Goal: Register for event/course

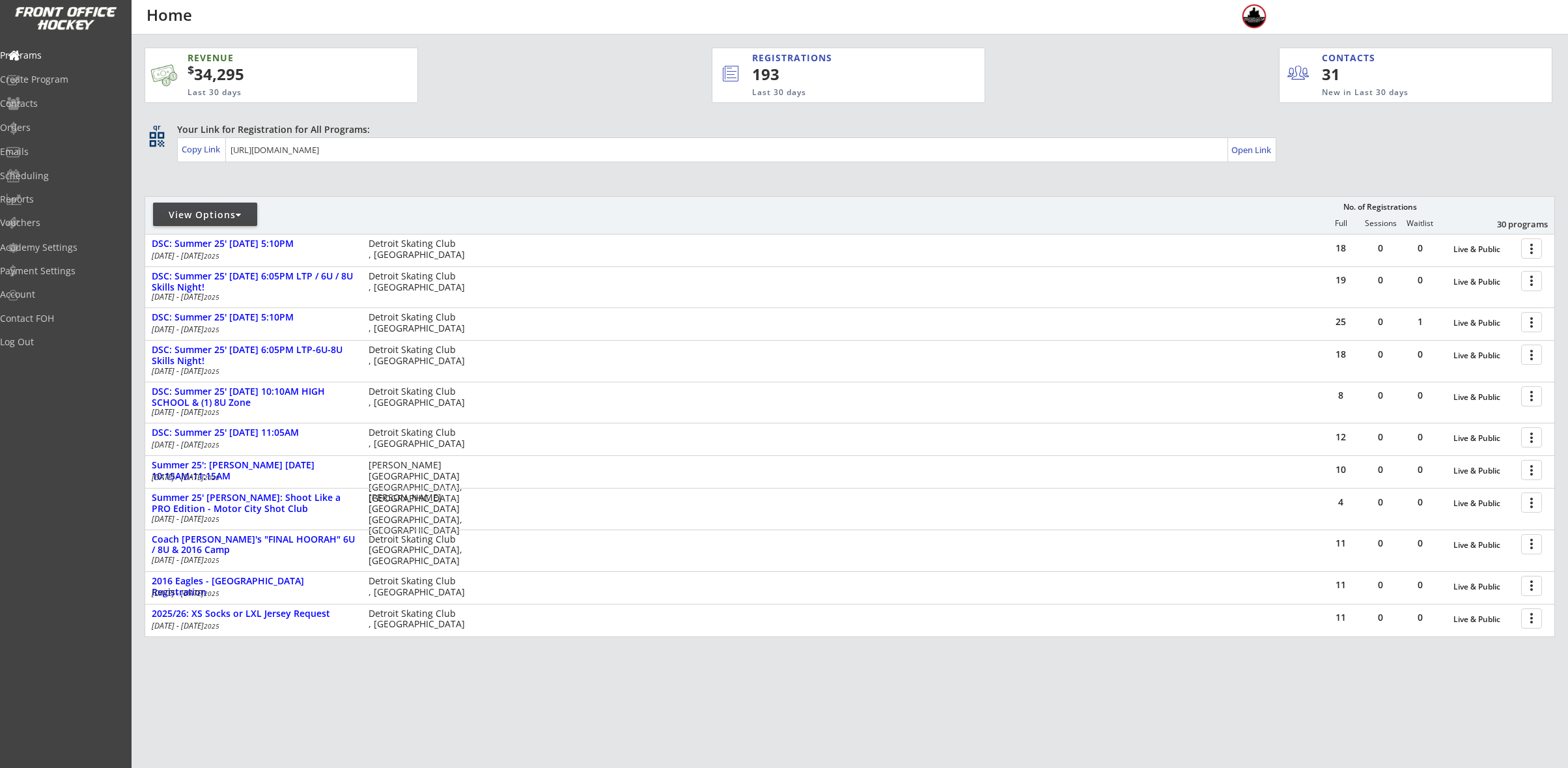
click at [201, 208] on div "View Options" at bounding box center [205, 214] width 104 height 23
select select ""Upcoming Programs""
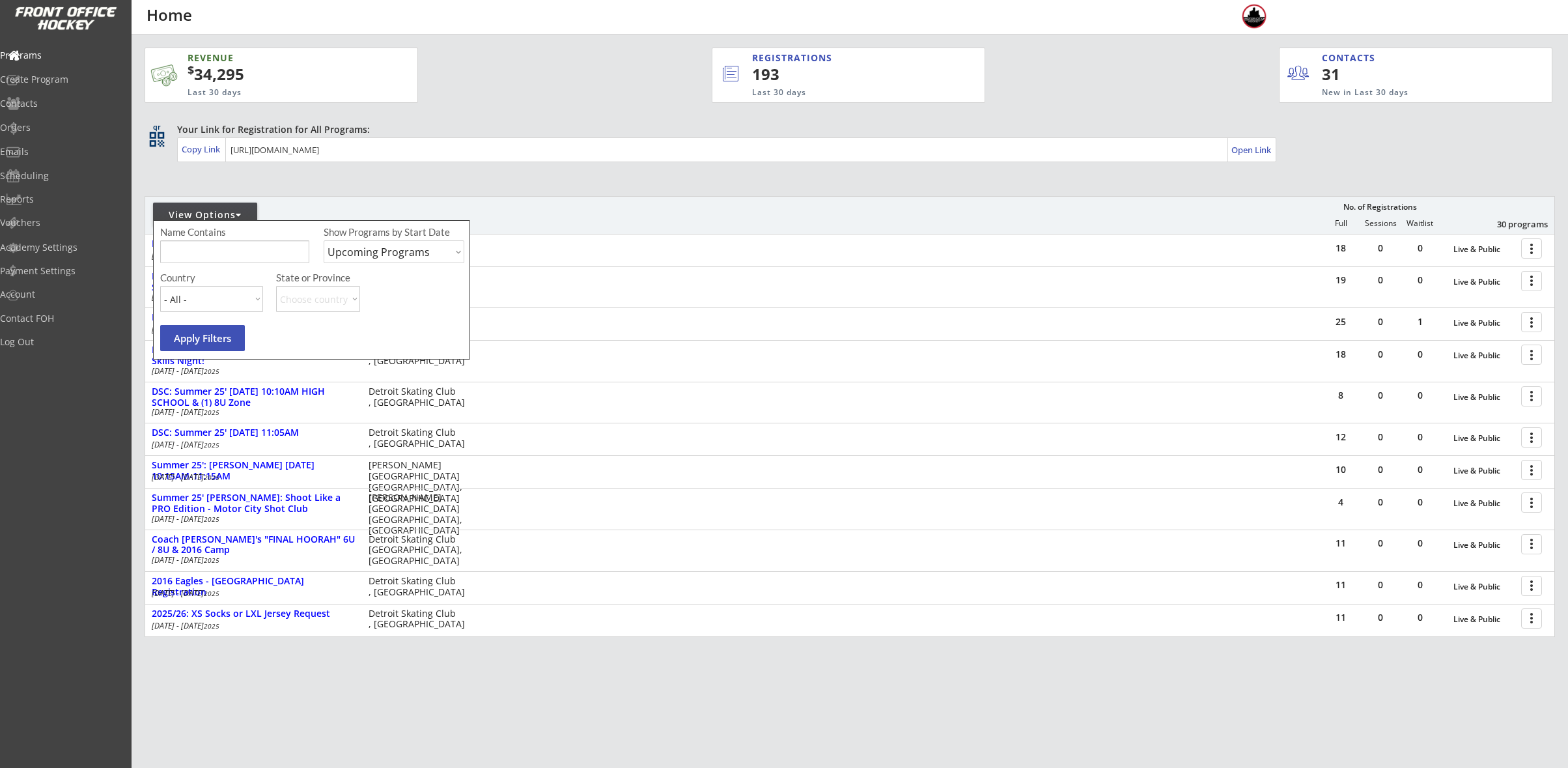
click at [207, 243] on input "input" at bounding box center [234, 252] width 149 height 23
type input "[GEOGRAPHIC_DATA]"
click at [212, 337] on button "Apply Filters" at bounding box center [202, 338] width 85 height 26
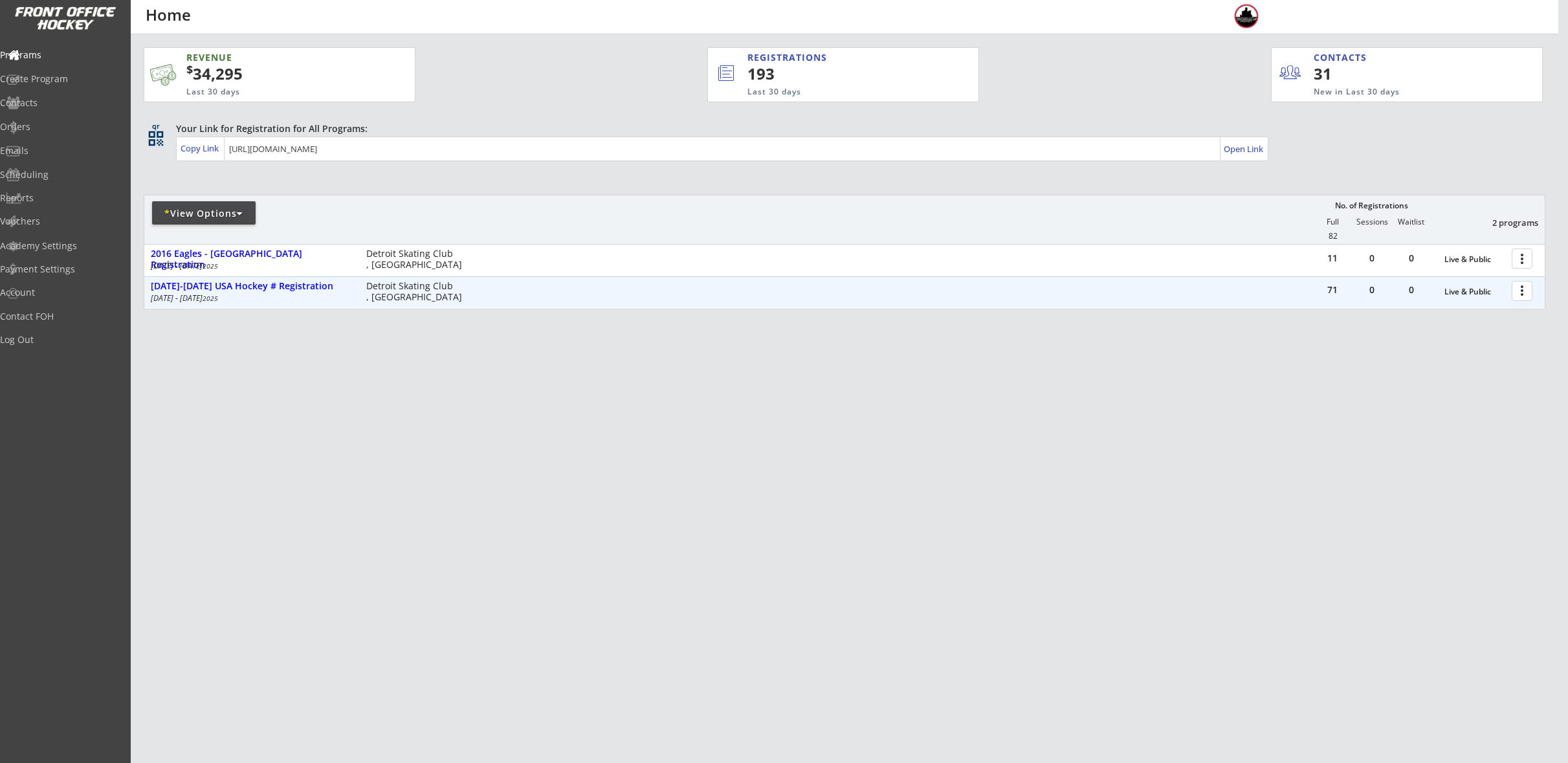
click at [1521, 290] on div at bounding box center [1525, 290] width 23 height 23
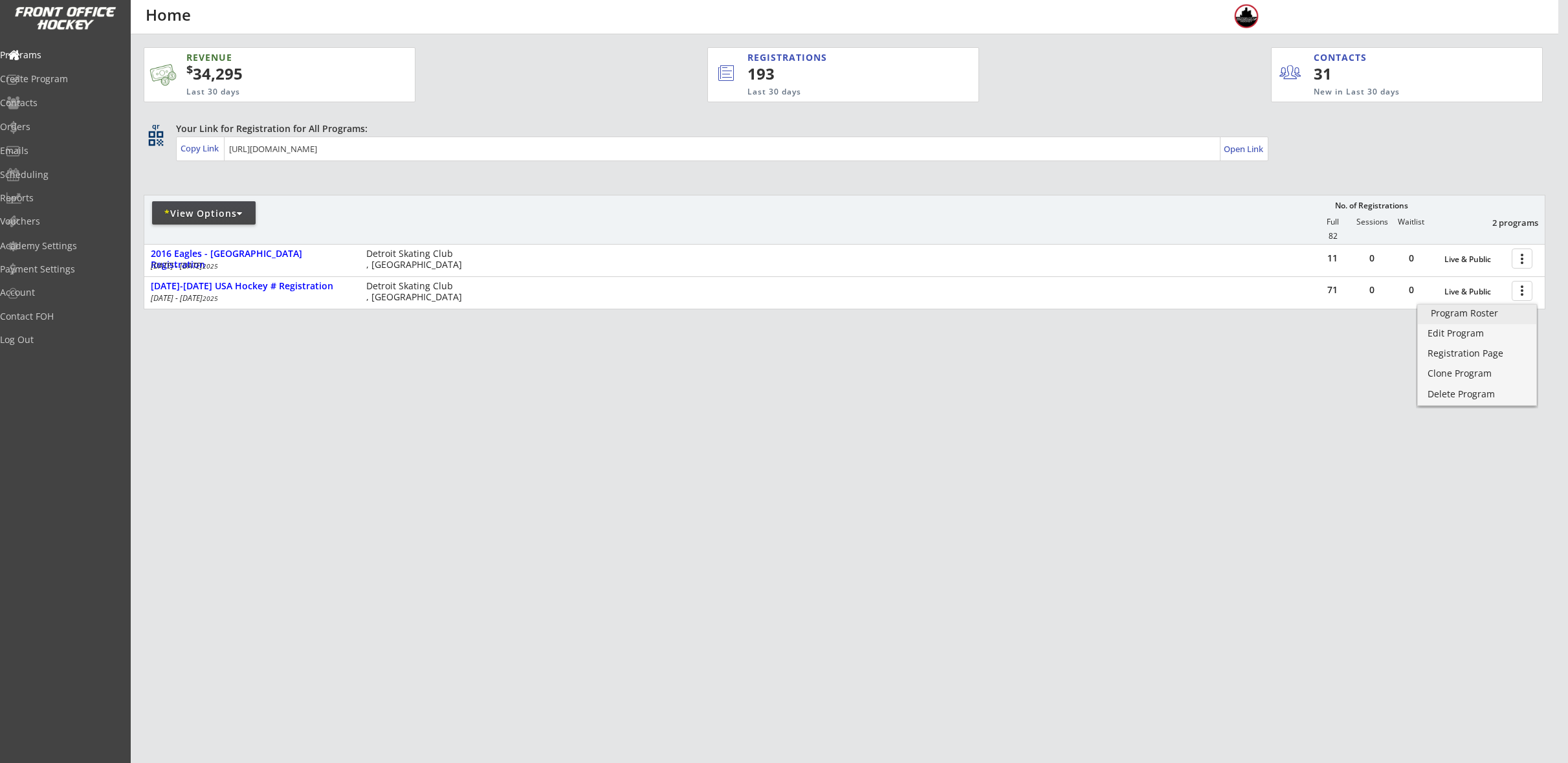
click at [1501, 319] on link "Program Roster" at bounding box center [1477, 315] width 119 height 20
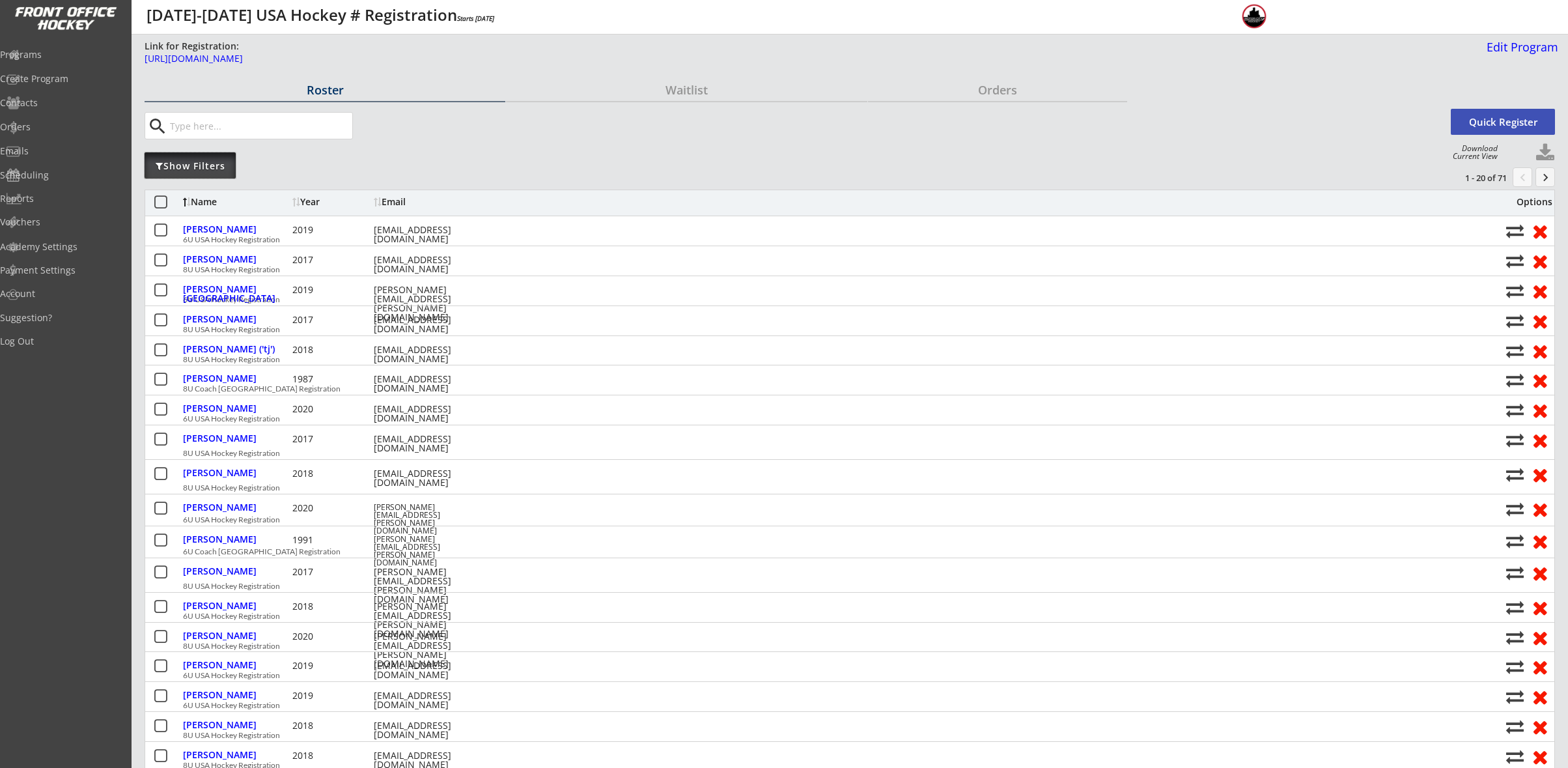
click at [220, 168] on div "Show Filters" at bounding box center [190, 167] width 92 height 13
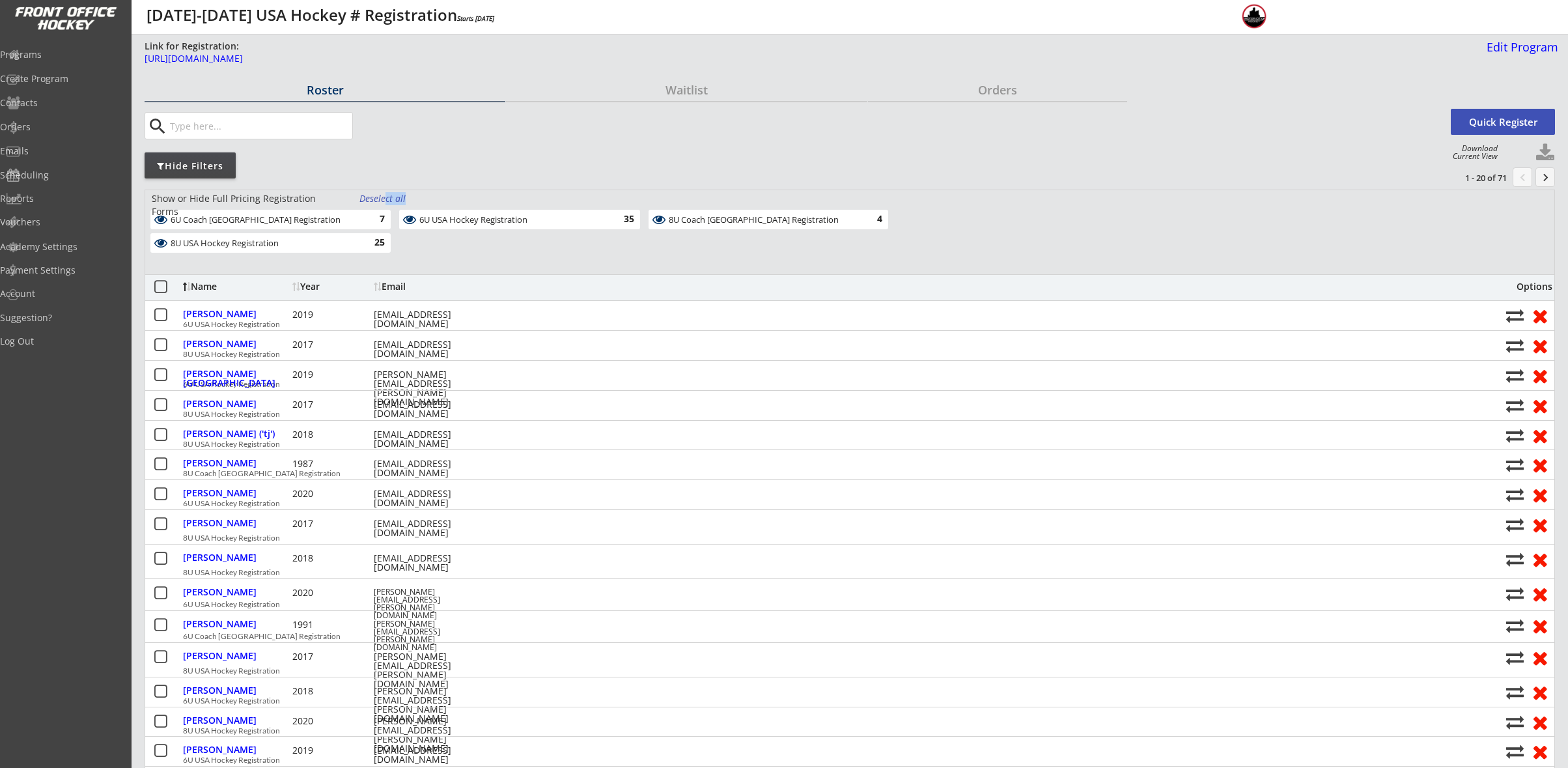
click at [384, 191] on div "Show or Hide Full Pricing Registration Forms Deselect all 6U Coach [GEOGRAPHIC_…" at bounding box center [849, 232] width 1411 height 85
click at [383, 195] on div "Deselect all" at bounding box center [383, 199] width 48 height 13
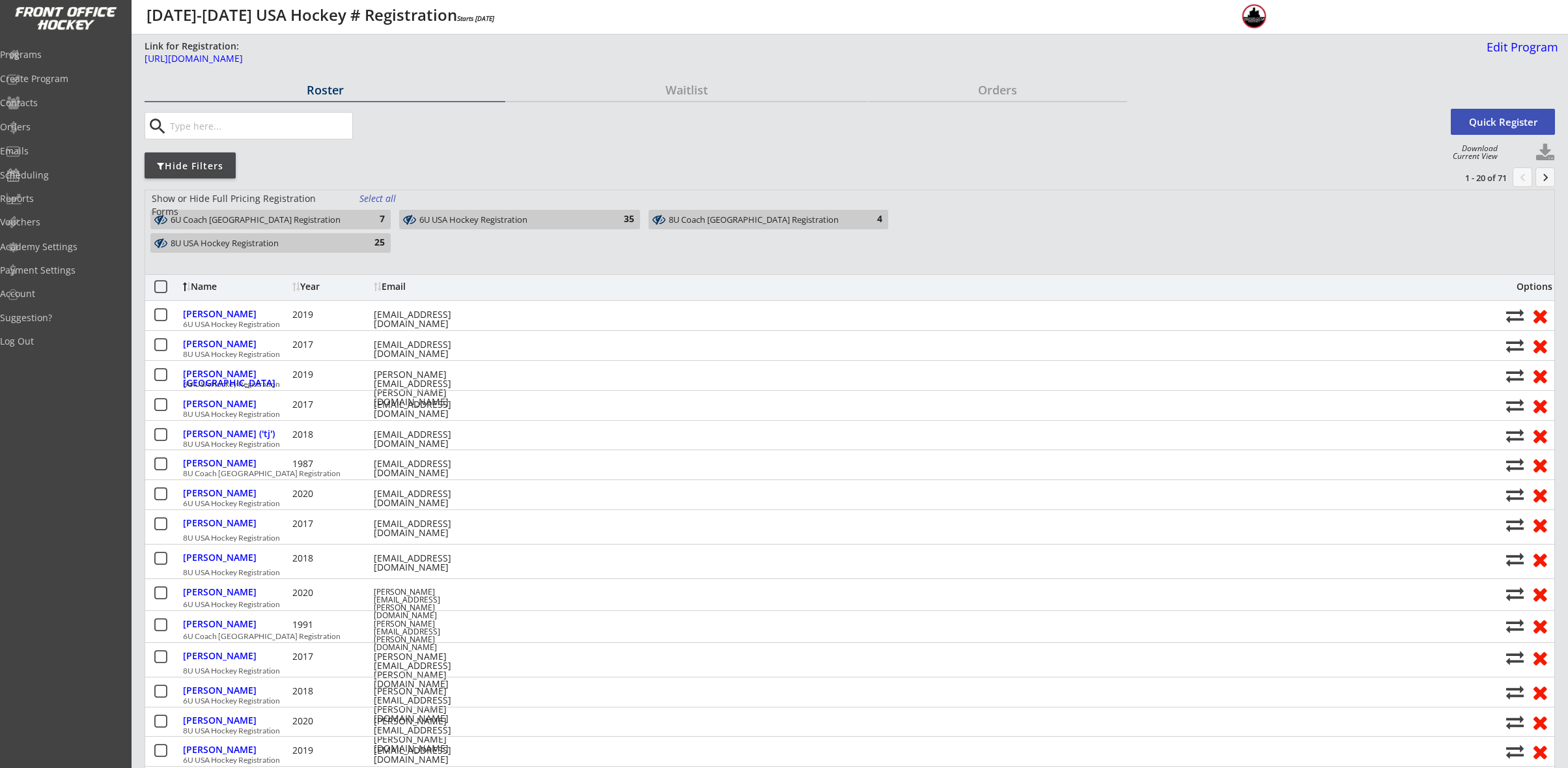
click at [339, 213] on div "6U Coach [GEOGRAPHIC_DATA] Registration 7" at bounding box center [270, 219] width 240 height 20
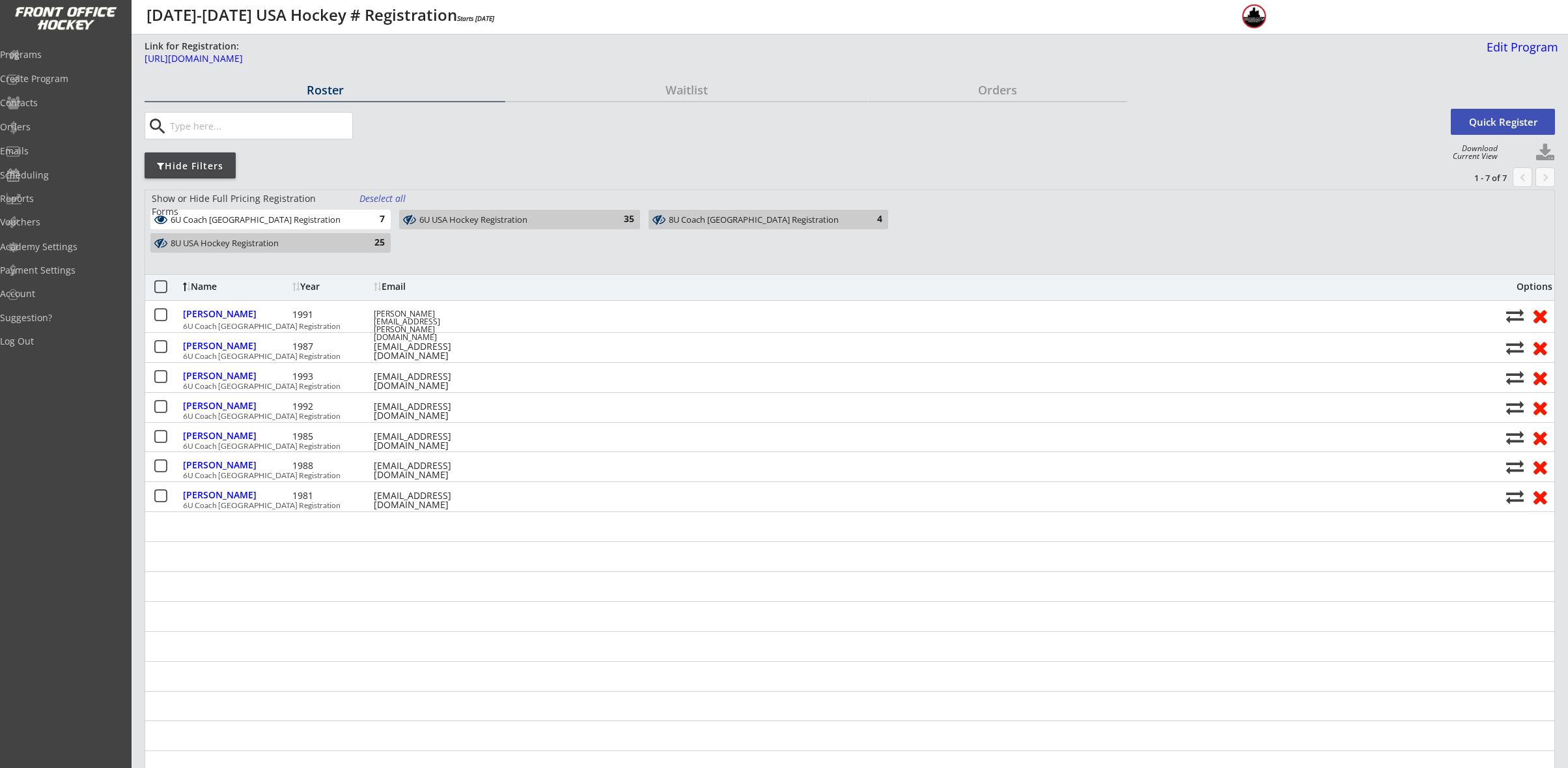
click at [336, 217] on div "6U Coach [GEOGRAPHIC_DATA] Registration" at bounding box center [263, 220] width 185 height 11
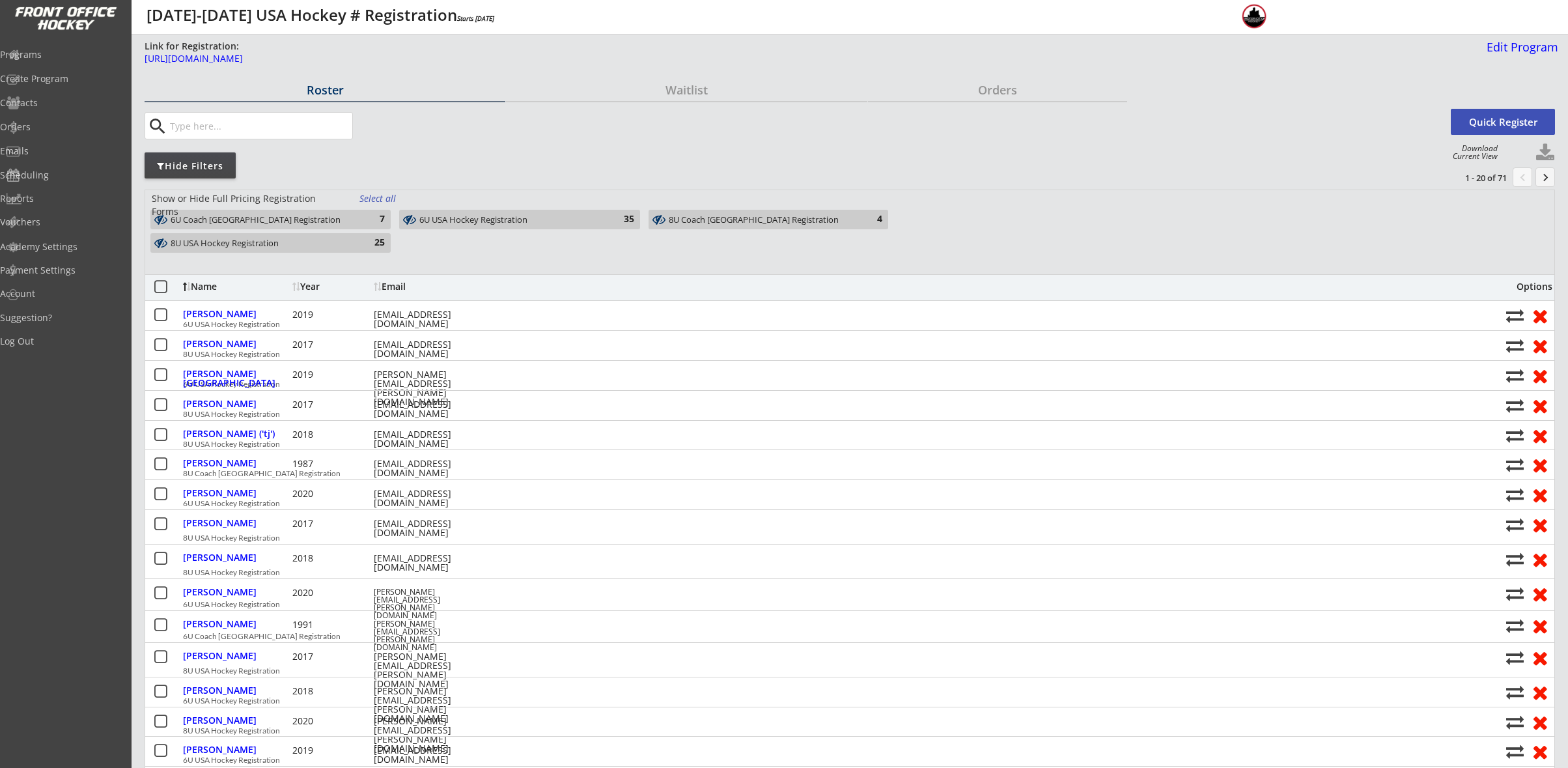
click at [534, 214] on div "6U USA Hockey Registration" at bounding box center [512, 220] width 185 height 12
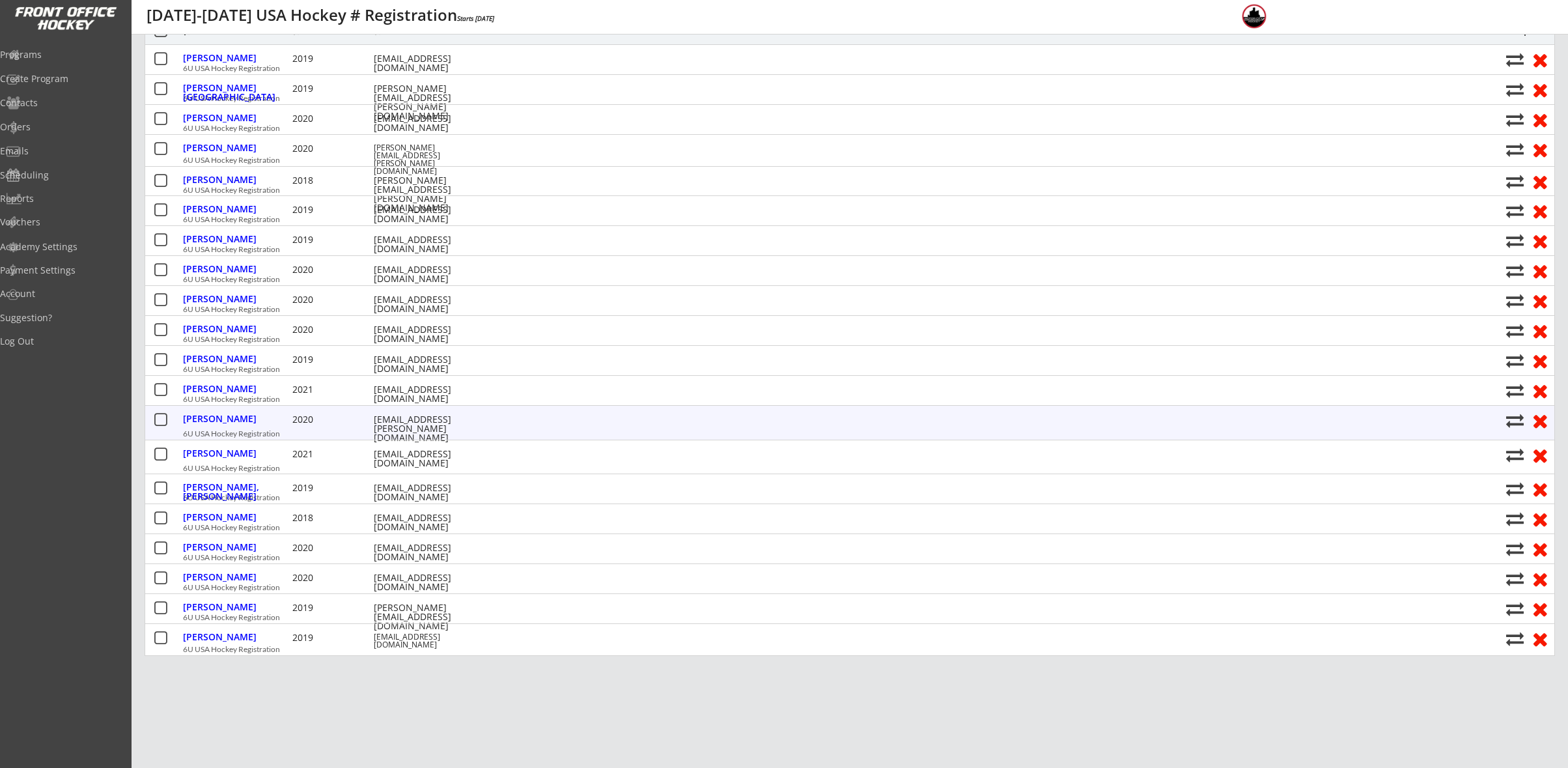
scroll to position [261, 0]
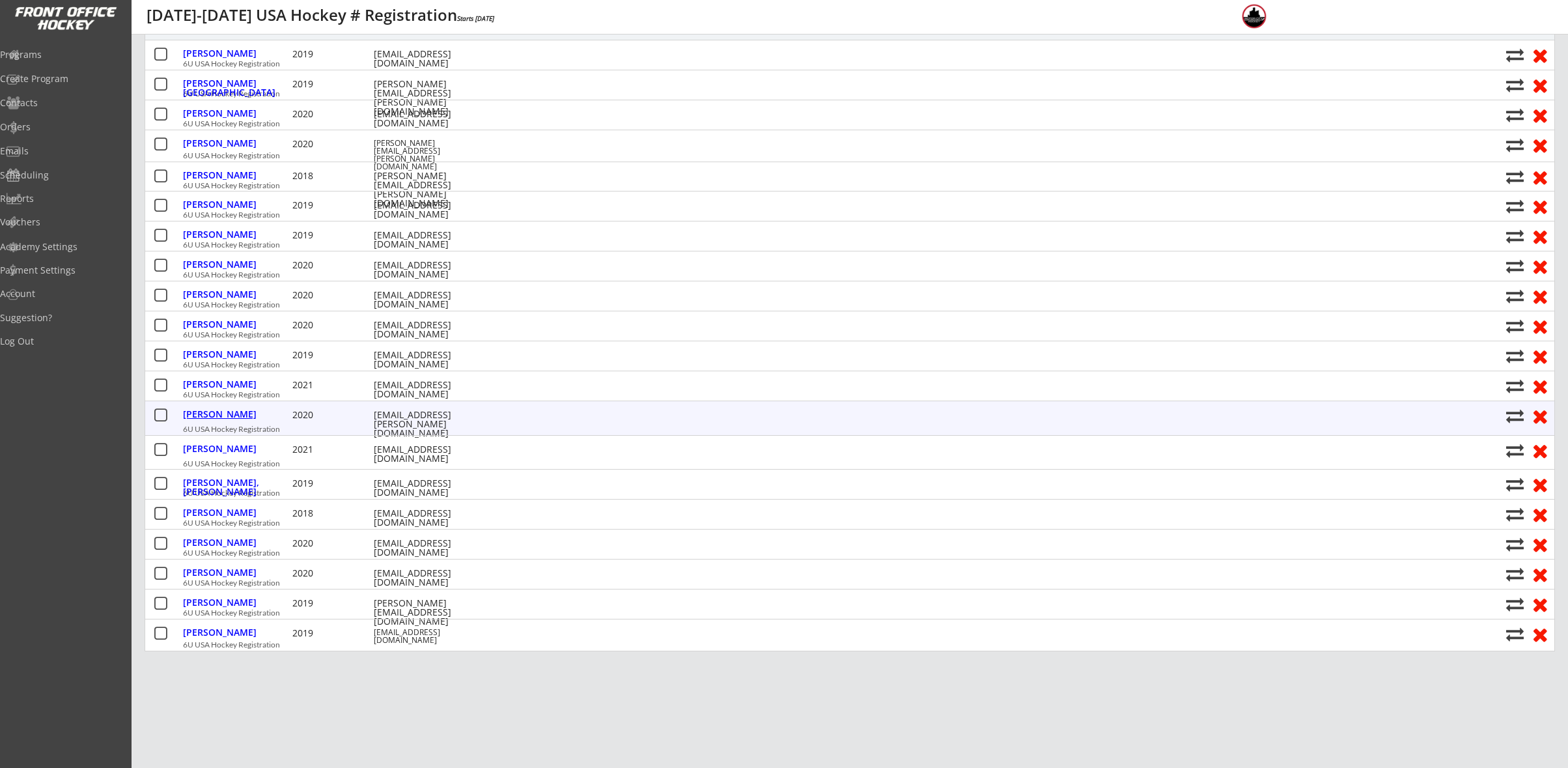
click at [228, 414] on div "[PERSON_NAME]" at bounding box center [236, 414] width 106 height 9
select select ""Youth S/M""
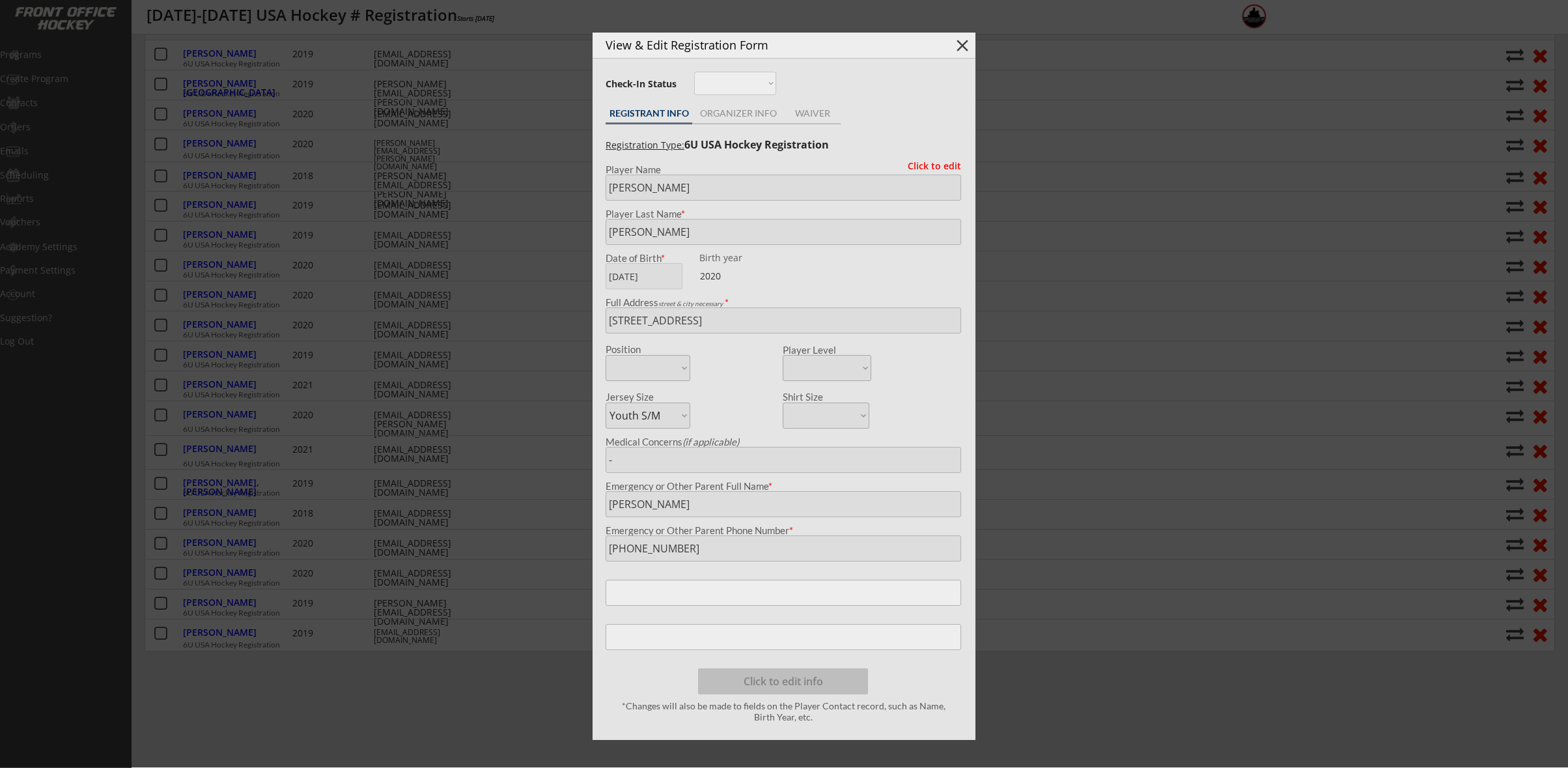
type input "[DATE]"
type input "217602321KNOBL"
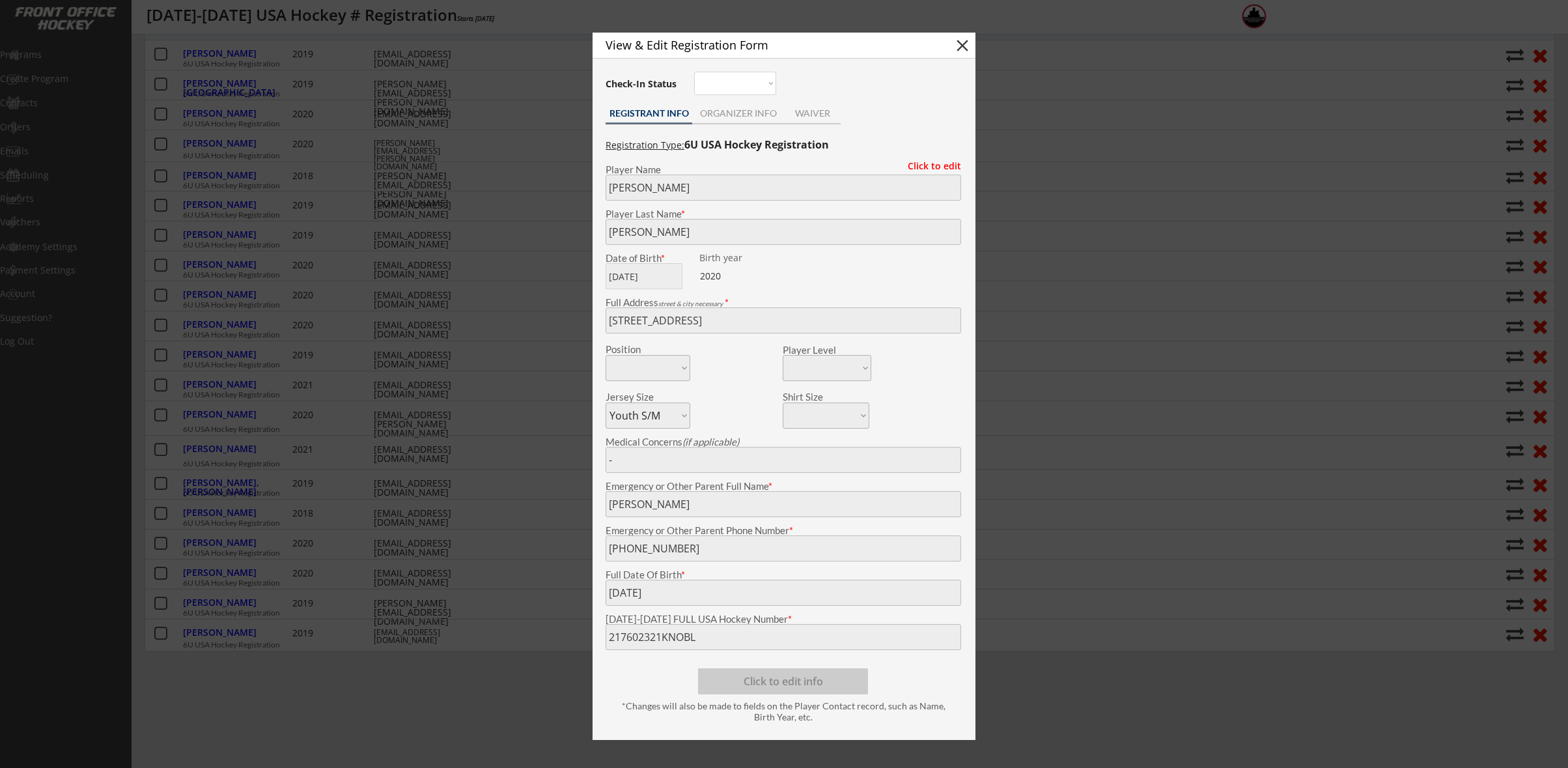
click at [228, 414] on div at bounding box center [784, 384] width 1568 height 768
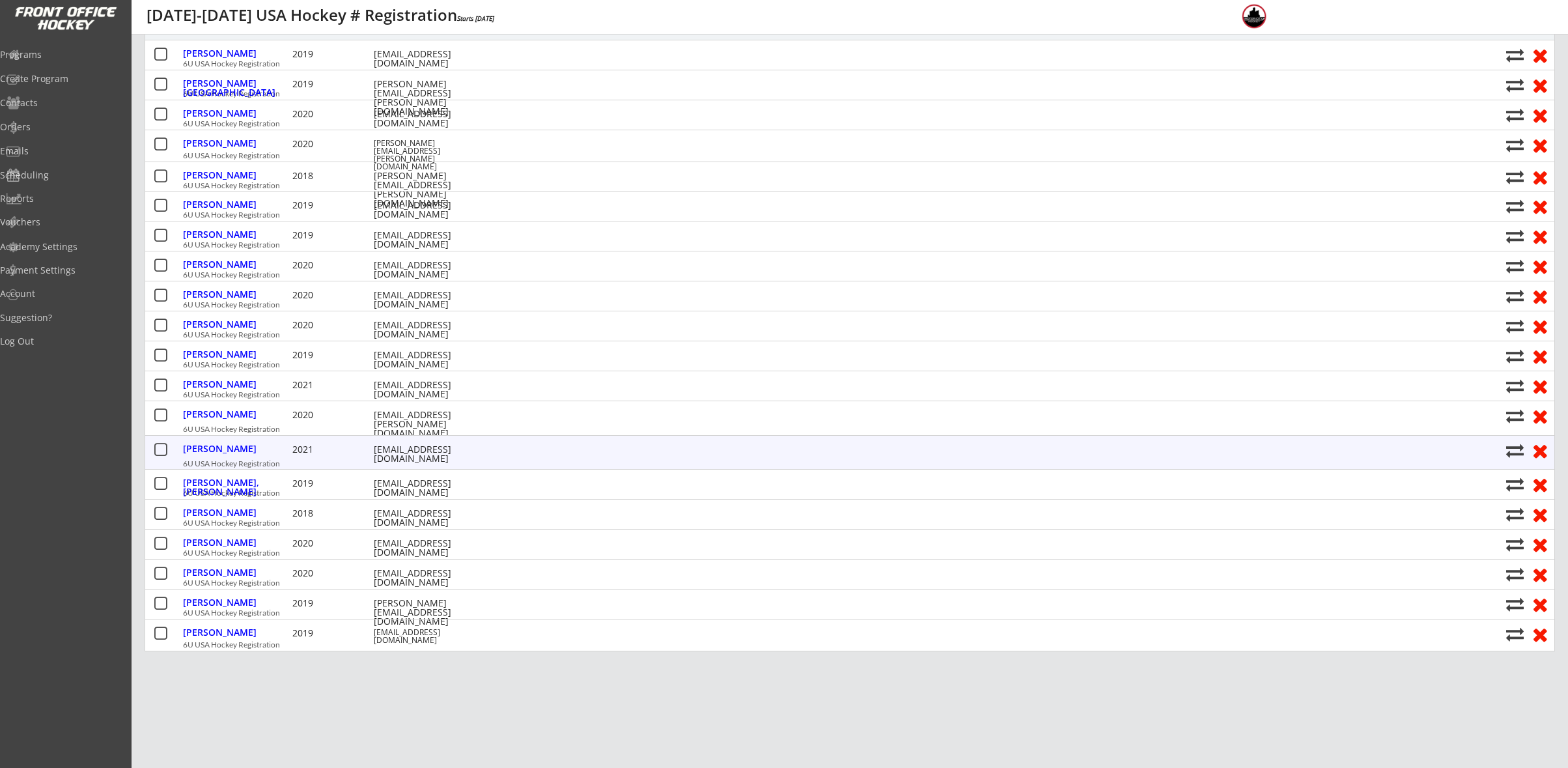
click at [231, 445] on div "[PERSON_NAME]" at bounding box center [236, 449] width 106 height 9
type input "[PERSON_NAME]"
type input "[DATE]"
type input "[STREET_ADDRESS]"
type input "[PERSON_NAME]"
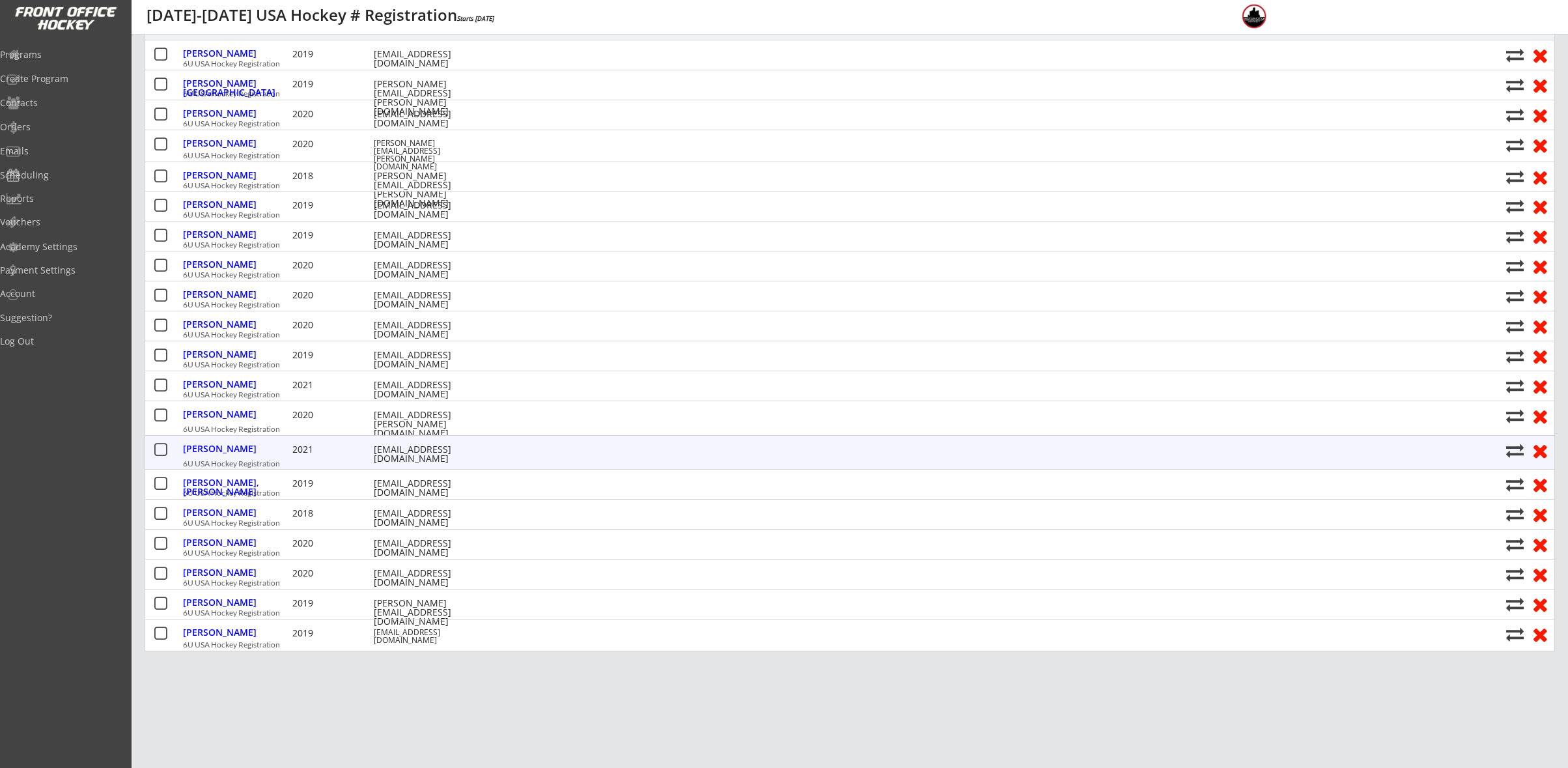
type input "[PHONE_NUMBER]"
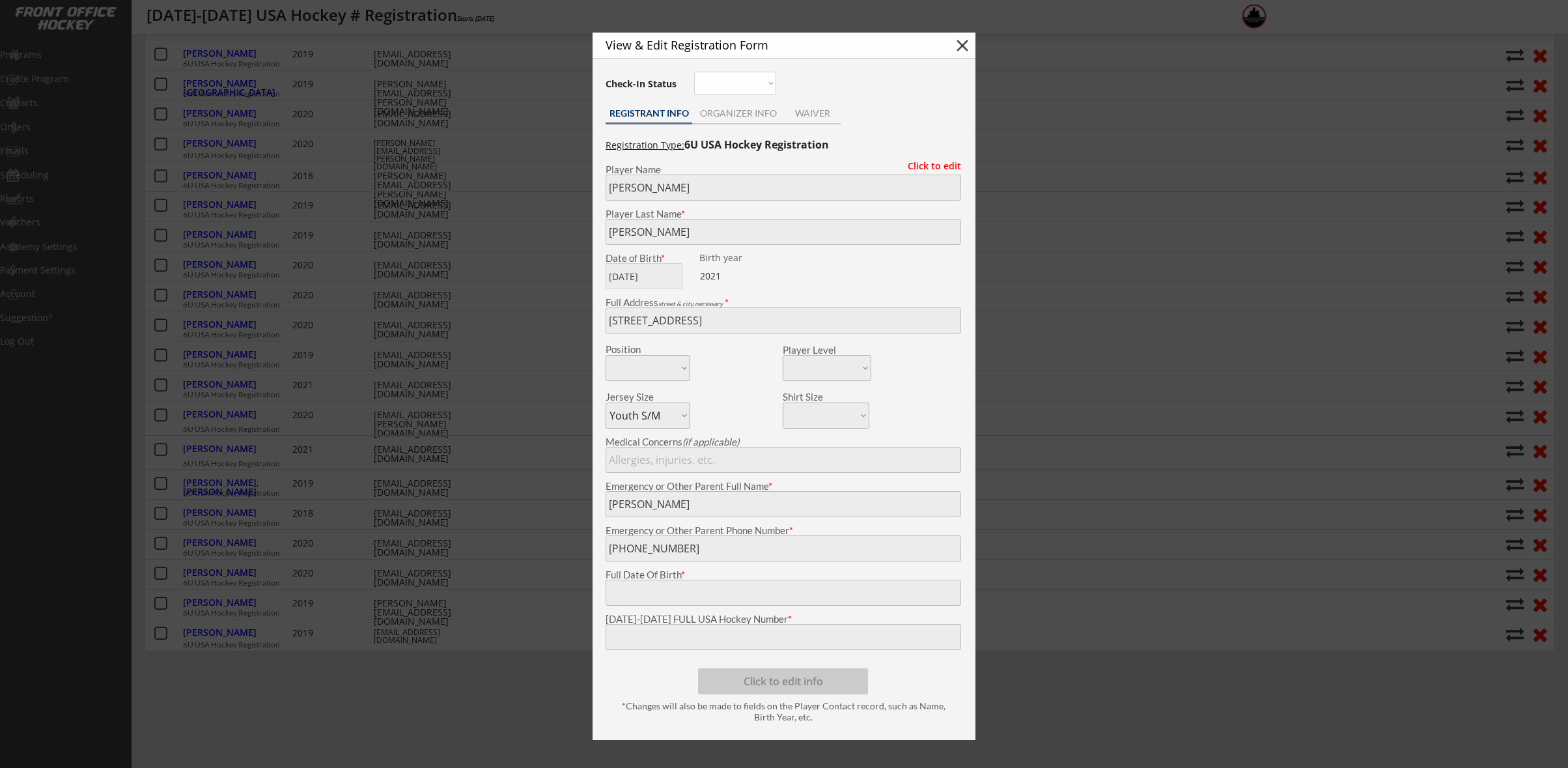
type input "[DATE]"
type input "220602147KNOBL"
click at [305, 430] on div at bounding box center [784, 384] width 1568 height 768
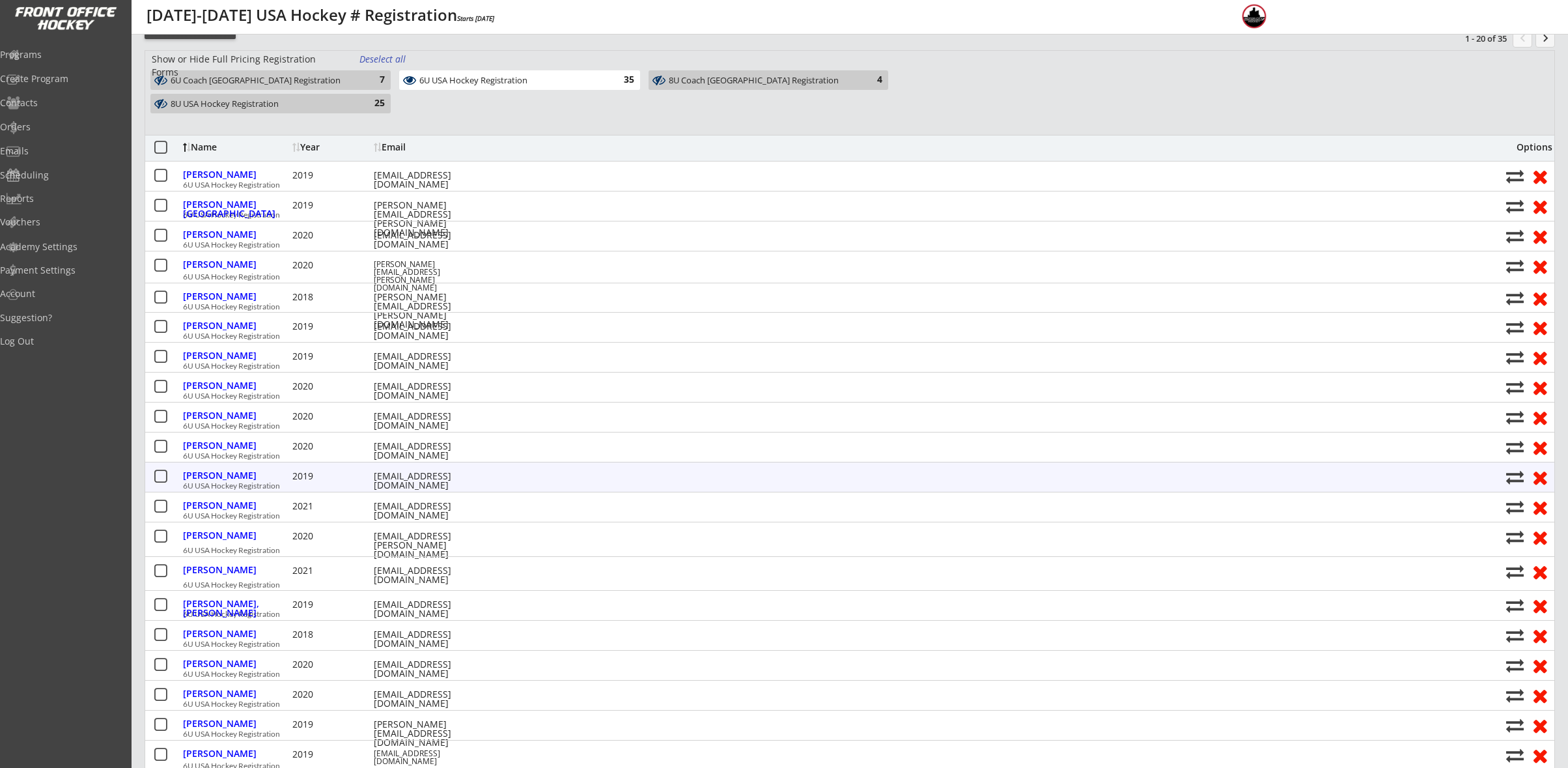
scroll to position [0, 0]
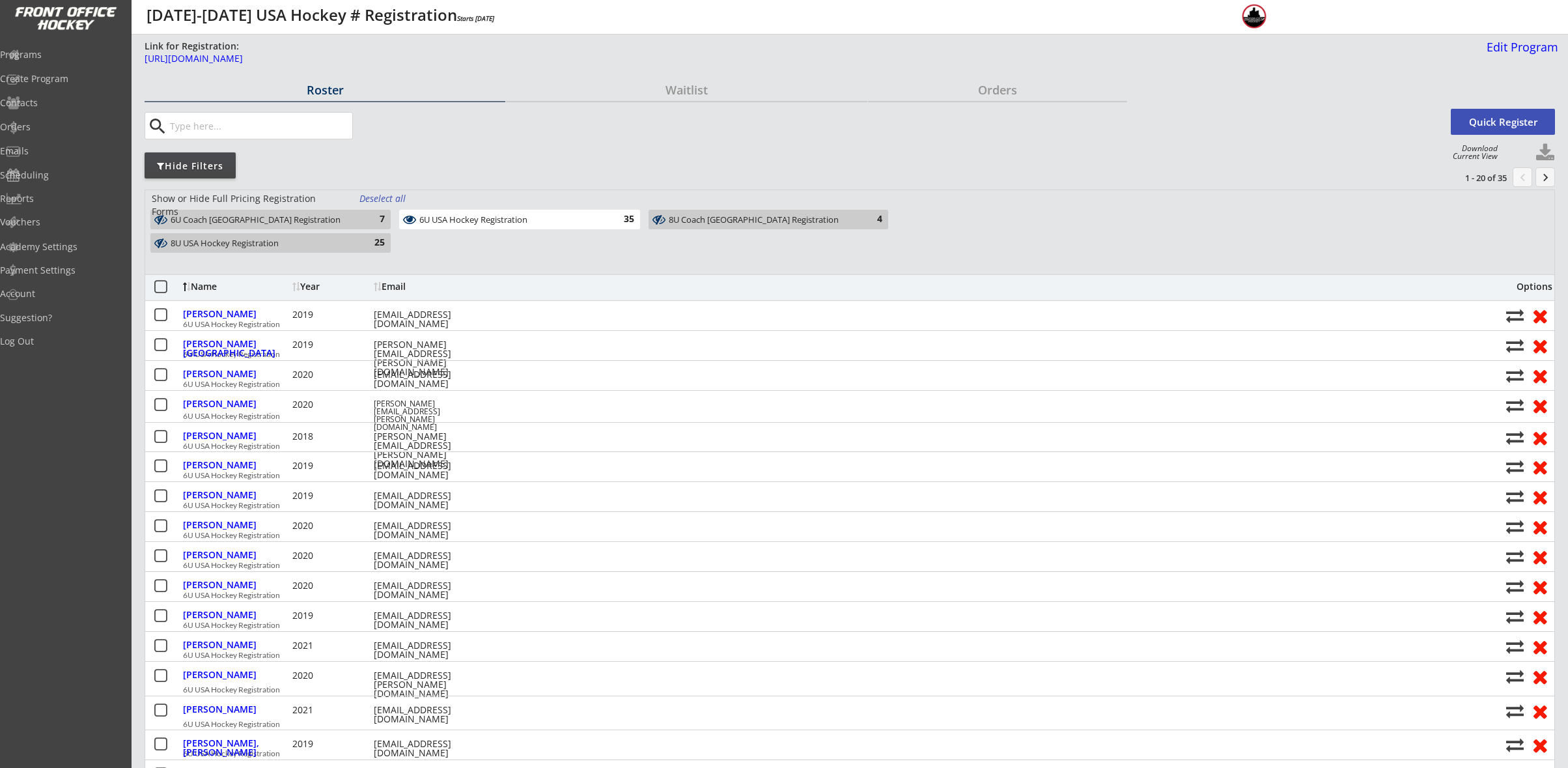
click at [389, 200] on div "Deselect all" at bounding box center [383, 199] width 48 height 13
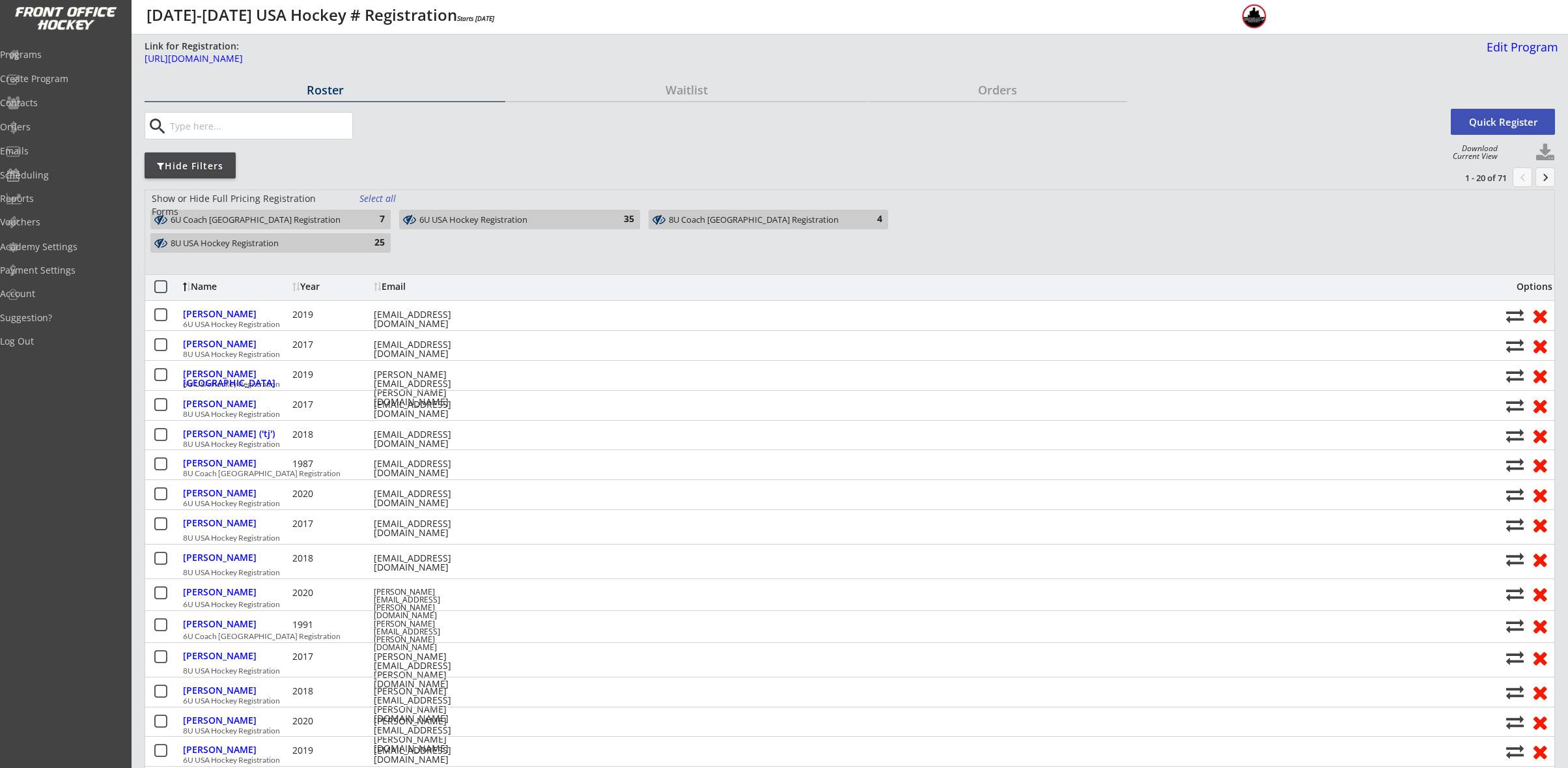
click at [350, 218] on div "6U Coach [GEOGRAPHIC_DATA] Registration" at bounding box center [263, 220] width 185 height 11
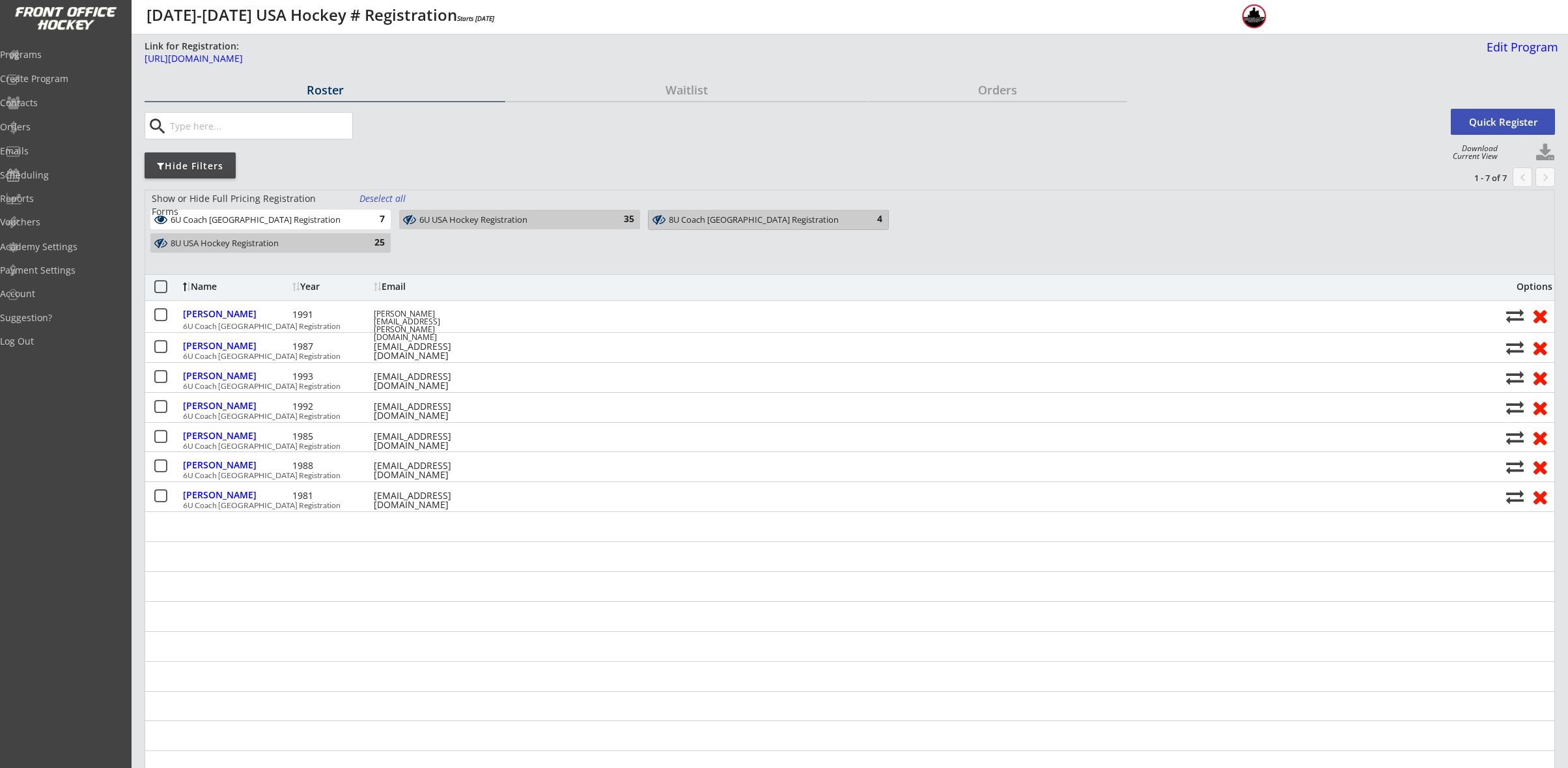
drag, startPoint x: 767, startPoint y: 219, endPoint x: 566, endPoint y: 222, distance: 201.0
click at [766, 219] on div "8U Coach [GEOGRAPHIC_DATA] Registration" at bounding box center [761, 220] width 185 height 11
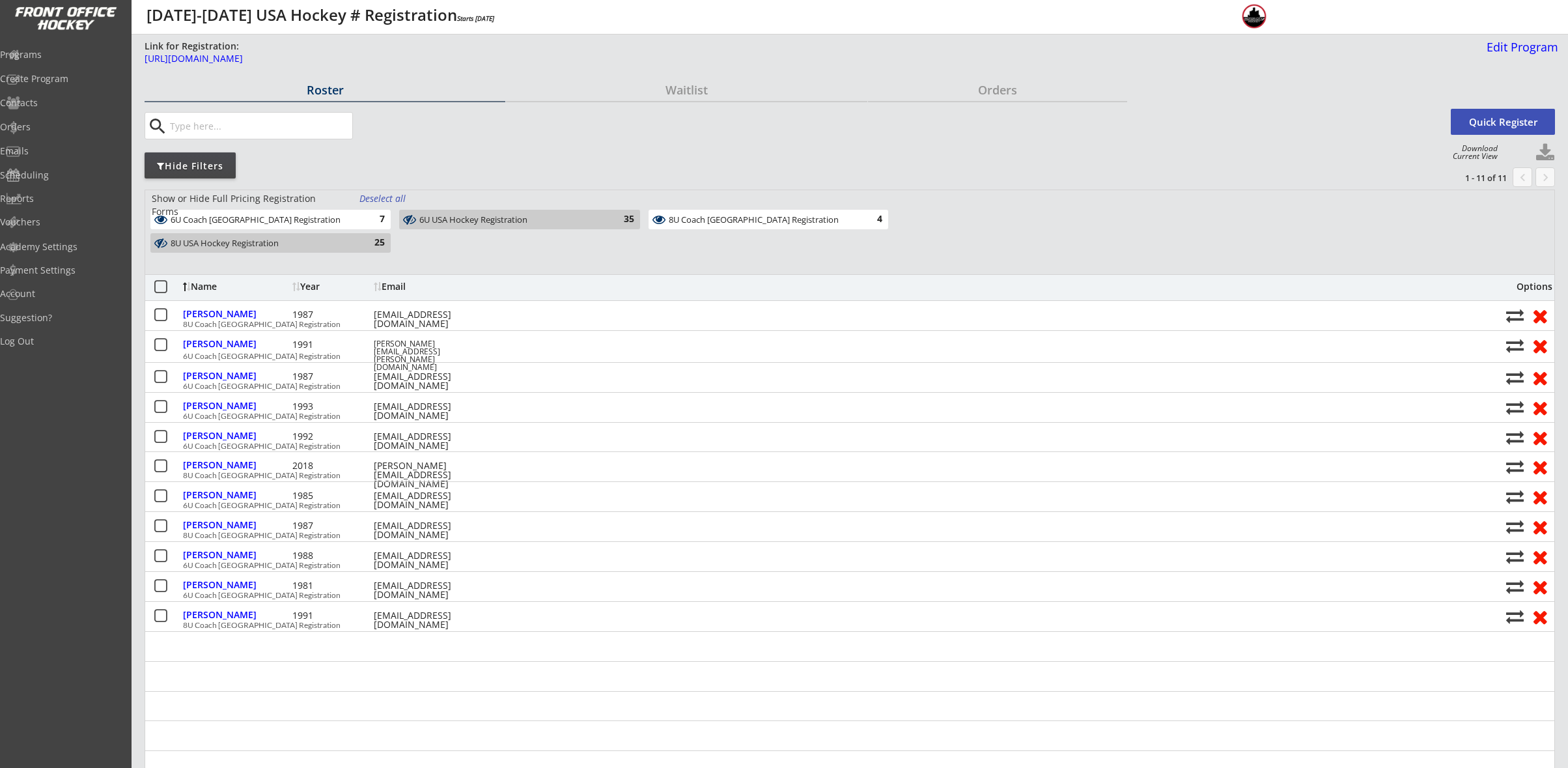
click at [763, 233] on div "8U Coach [GEOGRAPHIC_DATA] Registration 4" at bounding box center [767, 221] width 248 height 23
